Goal: Find specific fact: Find specific fact

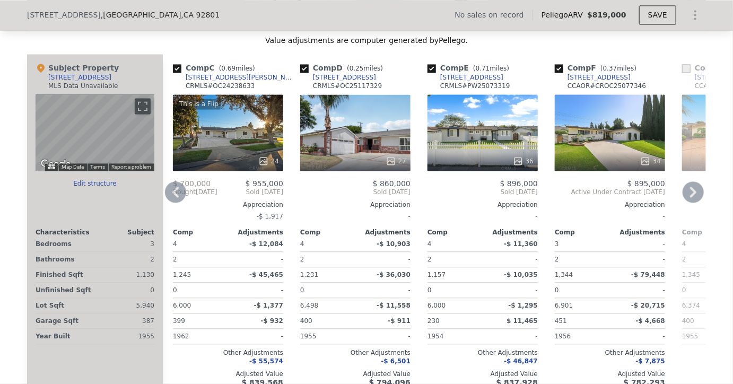
scroll to position [994, 0]
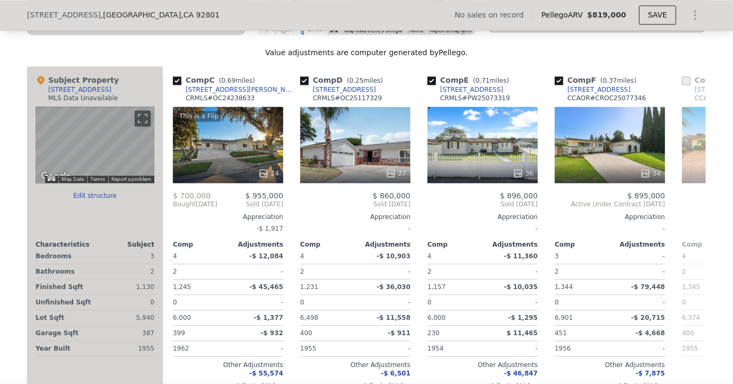
click at [158, 20] on div "[STREET_ADDRESS] No sales on record Pellego ARV $819,000 SAVE" at bounding box center [366, 15] width 679 height 30
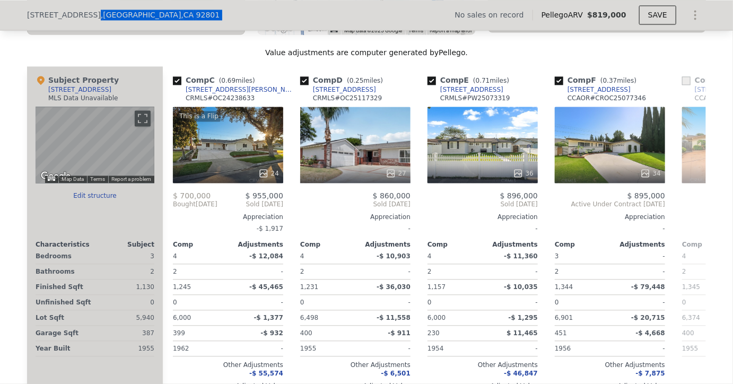
click at [158, 20] on div "[STREET_ADDRESS] No sales on record Pellego ARV $819,000 SAVE" at bounding box center [366, 15] width 679 height 30
click at [86, 16] on span "[STREET_ADDRESS]" at bounding box center [64, 15] width 74 height 11
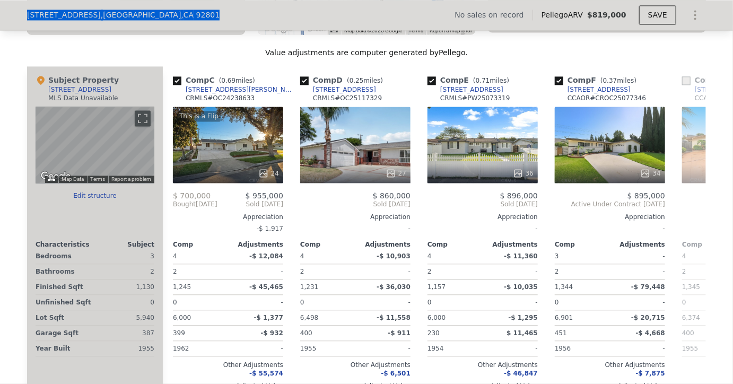
drag, startPoint x: 27, startPoint y: 14, endPoint x: 278, endPoint y: 14, distance: 251.0
click at [278, 14] on div "[STREET_ADDRESS] No sales on record Pellego ARV $819,000 SAVE" at bounding box center [366, 15] width 679 height 30
copy div "[STREET_ADDRESS]"
